Goal: Transaction & Acquisition: Purchase product/service

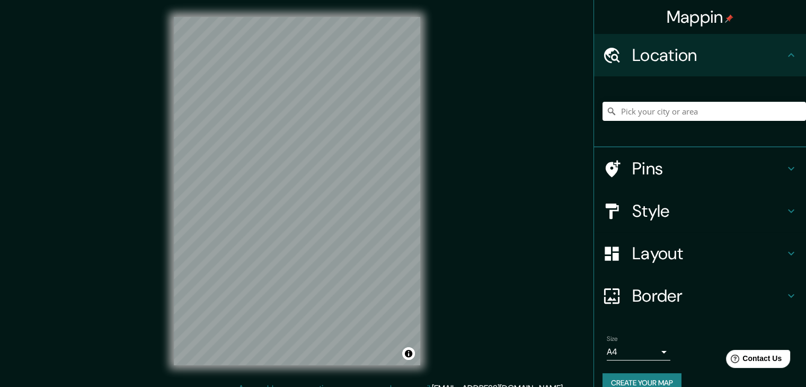
click at [626, 351] on body "Mappin Location Pins Style Layout Border Choose a border. Hint : you can make l…" at bounding box center [403, 193] width 806 height 387
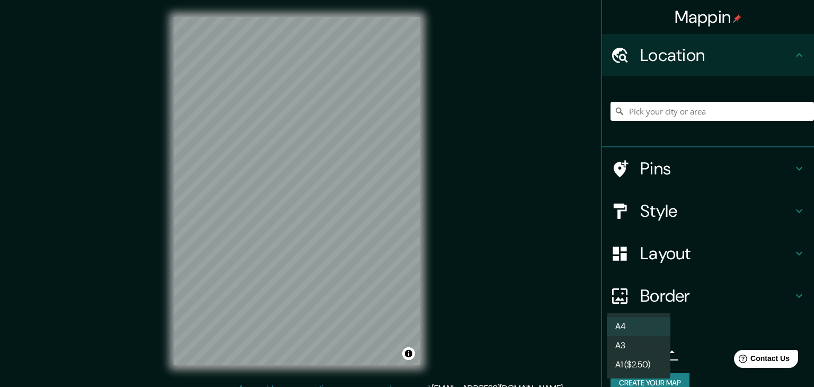
click at [632, 339] on li "A3" at bounding box center [639, 345] width 64 height 19
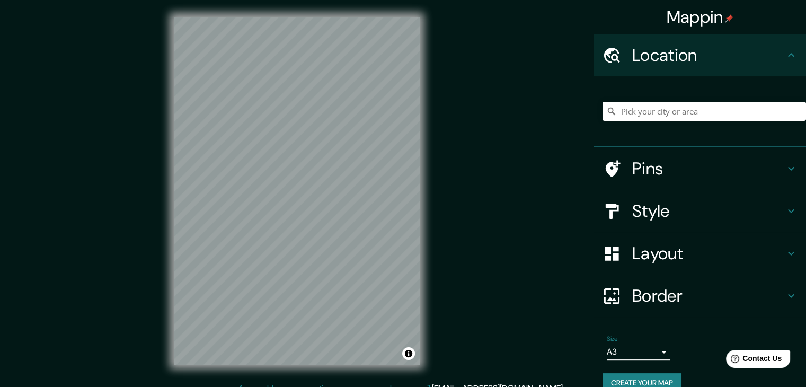
click at [638, 376] on button "Create your map" at bounding box center [642, 383] width 79 height 20
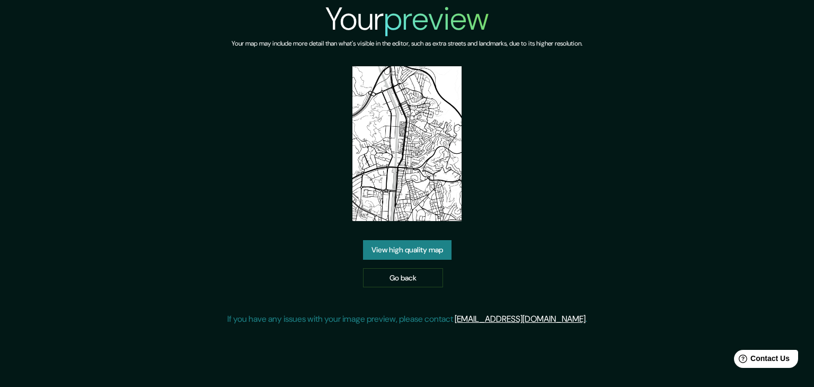
click at [439, 254] on link "View high quality map" at bounding box center [407, 250] width 88 height 20
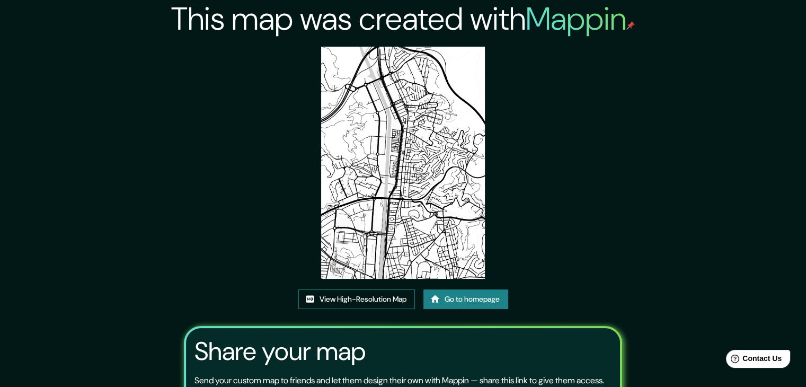
click at [379, 293] on link "View High-Resolution Map" at bounding box center [356, 299] width 117 height 20
